Goal: Task Accomplishment & Management: Manage account settings

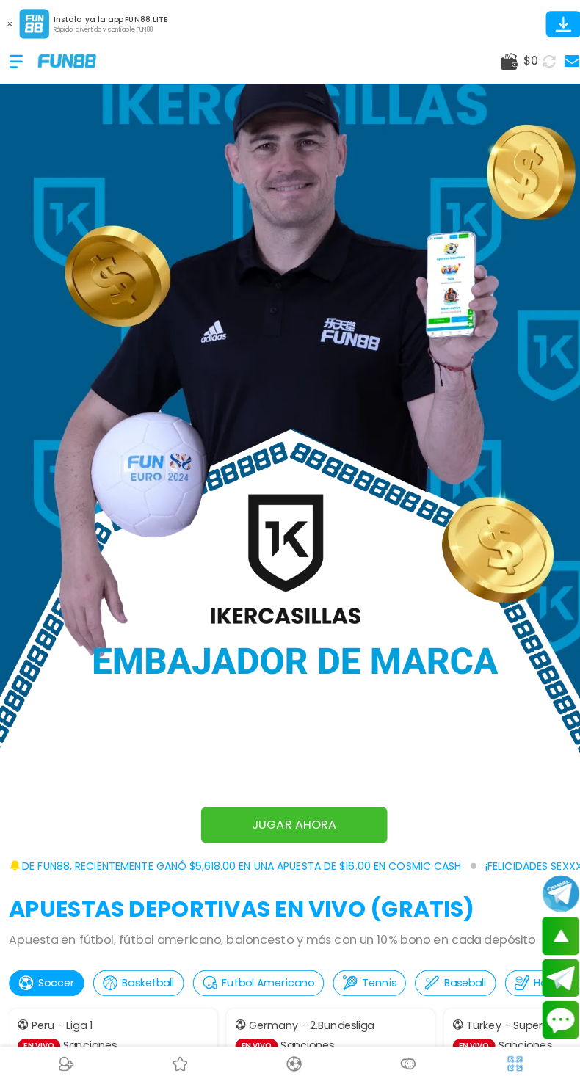
click at [37, 65] on div at bounding box center [23, 60] width 29 height 43
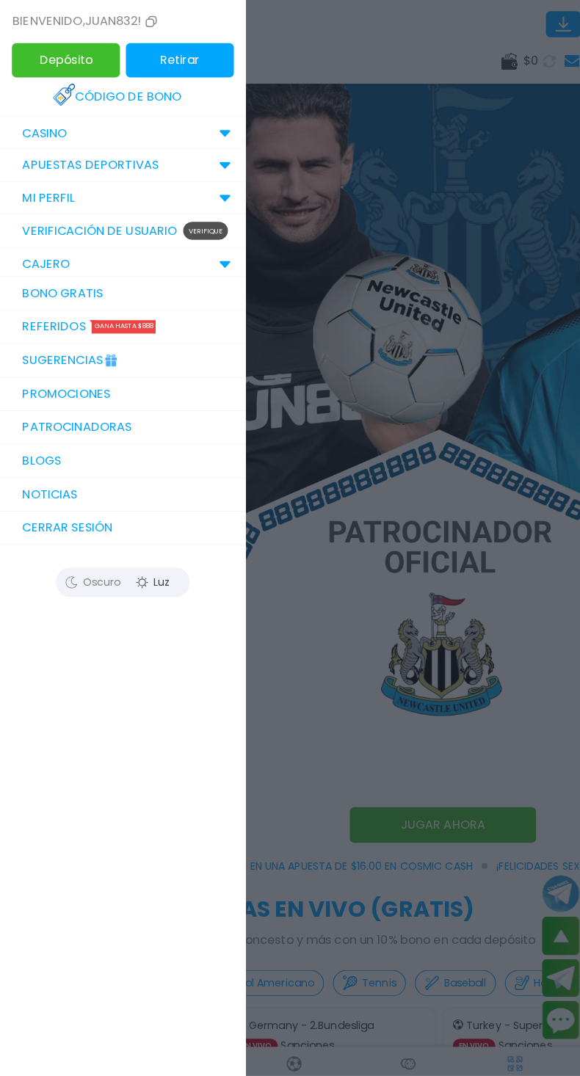
click at [199, 188] on div "MI PERFIL" at bounding box center [121, 195] width 242 height 32
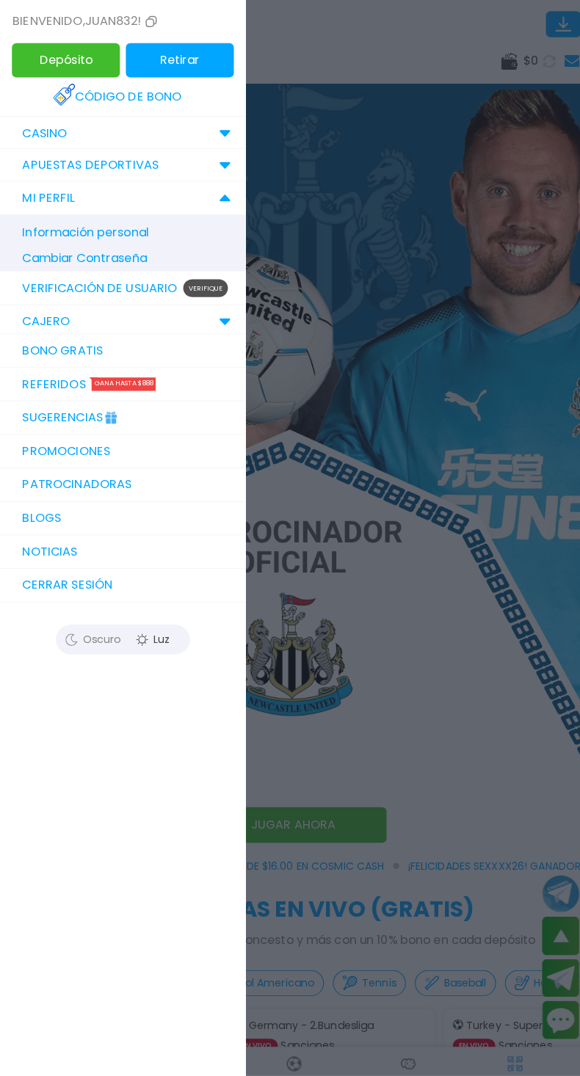
click at [121, 230] on p "Información personal" at bounding box center [128, 229] width 213 height 26
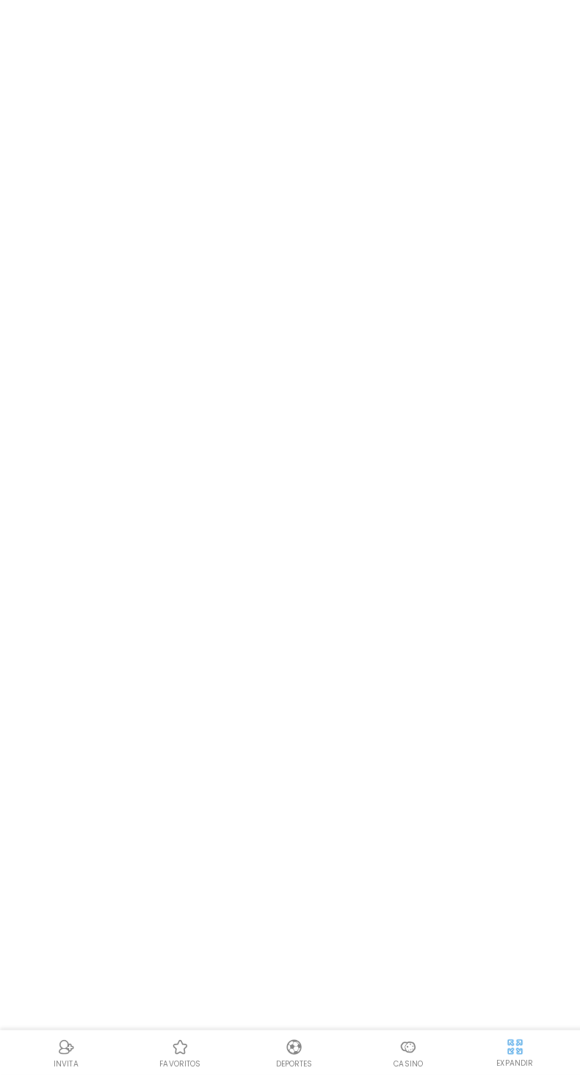
scroll to position [1, 0]
